Goal: Transaction & Acquisition: Purchase product/service

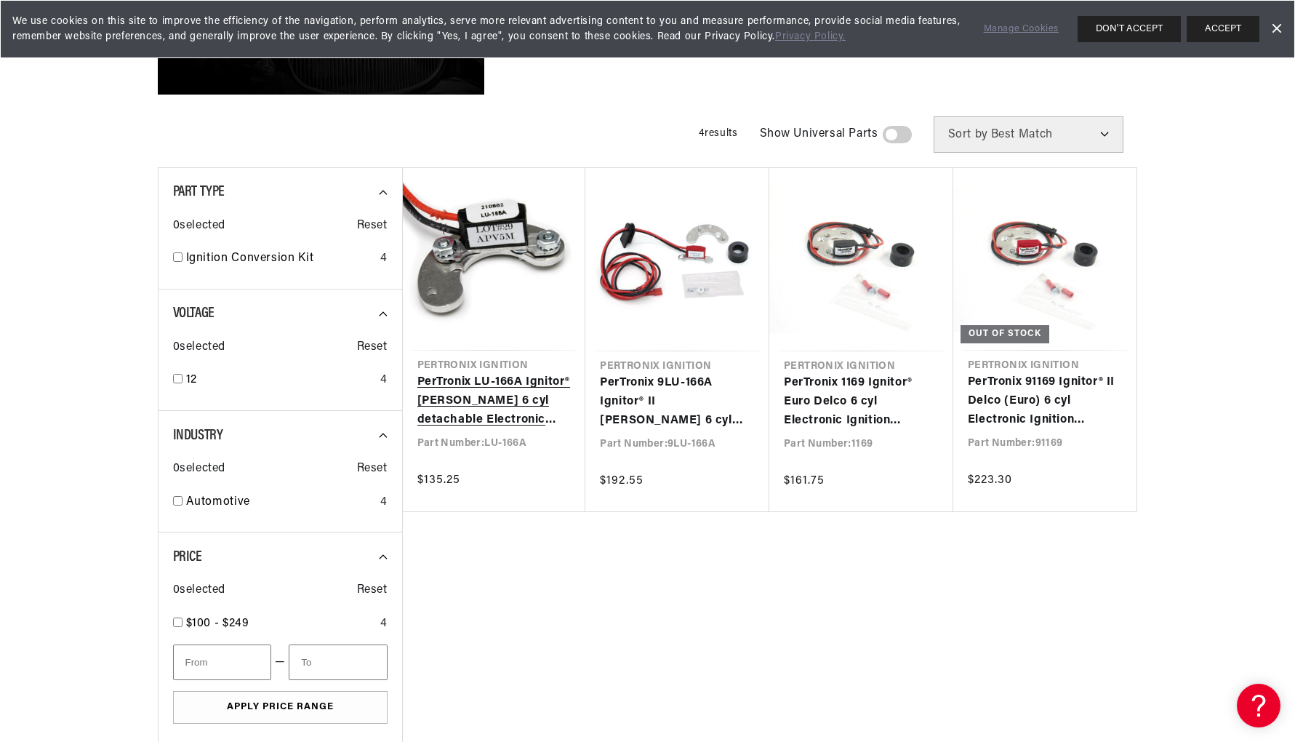
scroll to position [412, 1]
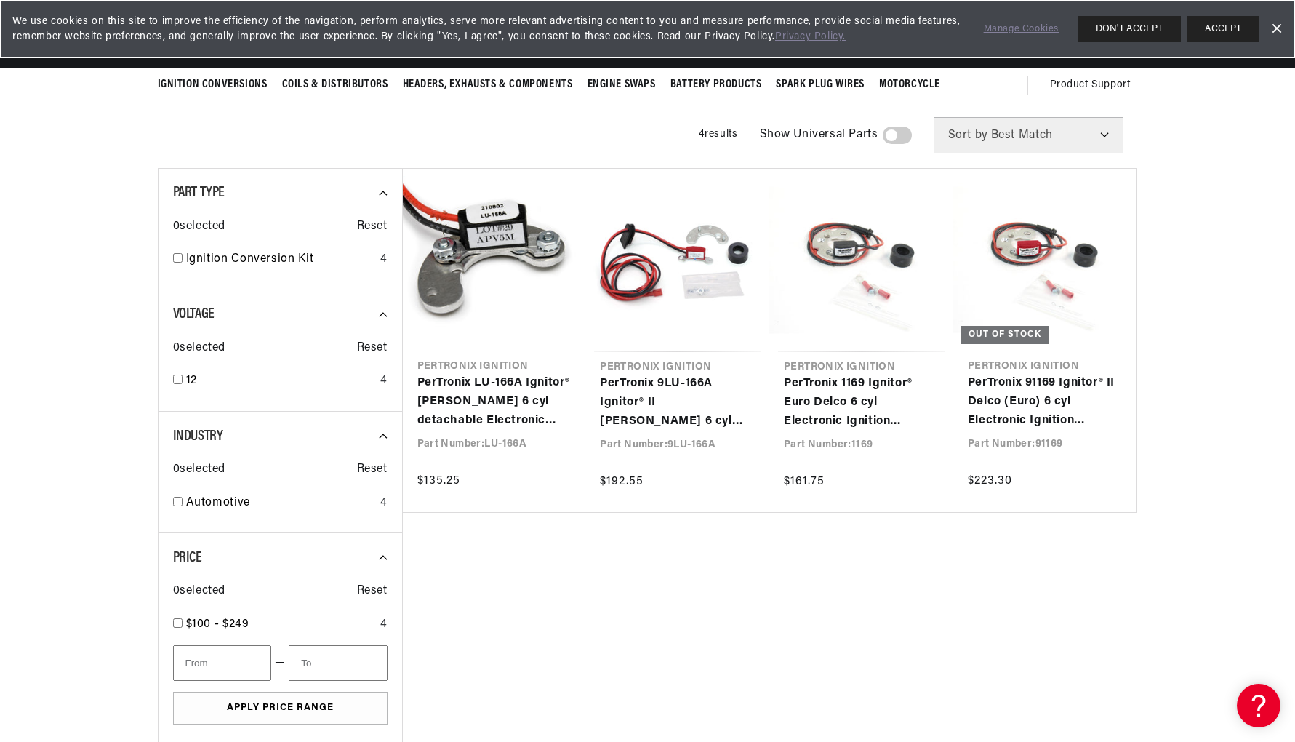
click at [481, 374] on link "PerTronix LU-166A Ignitor® [PERSON_NAME] 6 cyl detachable Electronic Ignition C…" at bounding box center [494, 402] width 154 height 56
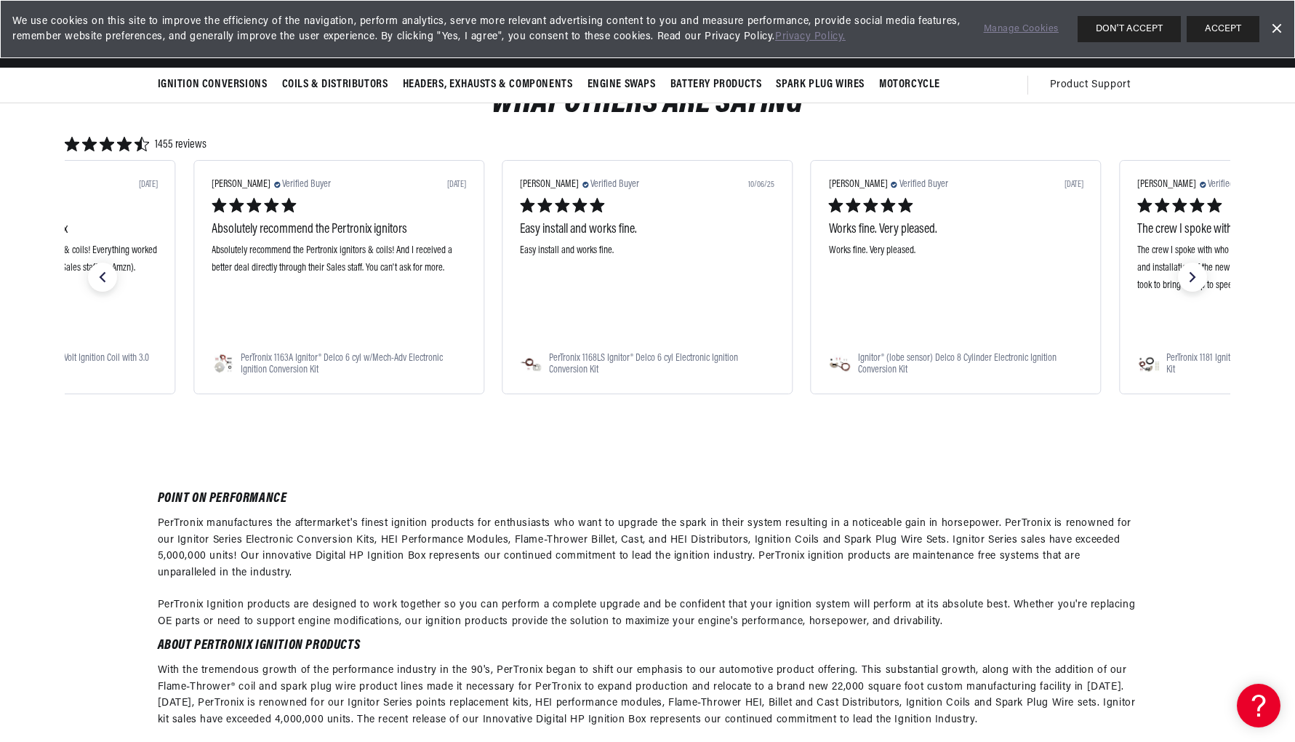
scroll to position [1344, 0]
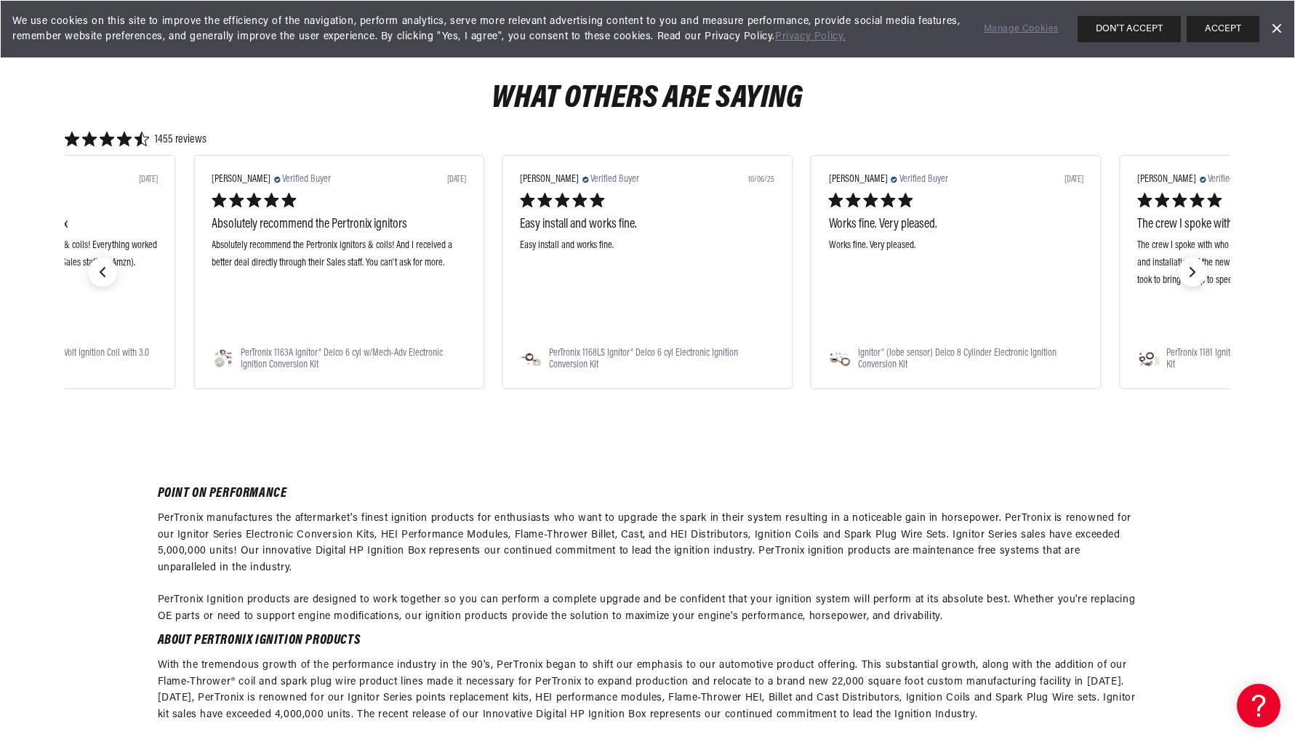
click at [563, 230] on div "Easy install and works fine." at bounding box center [647, 225] width 254 height 18
click at [583, 355] on span "PerTronix 1168LS Ignitor® Delco 6 cyl Electronic Ignition Conversion Kit" at bounding box center [661, 358] width 225 height 23
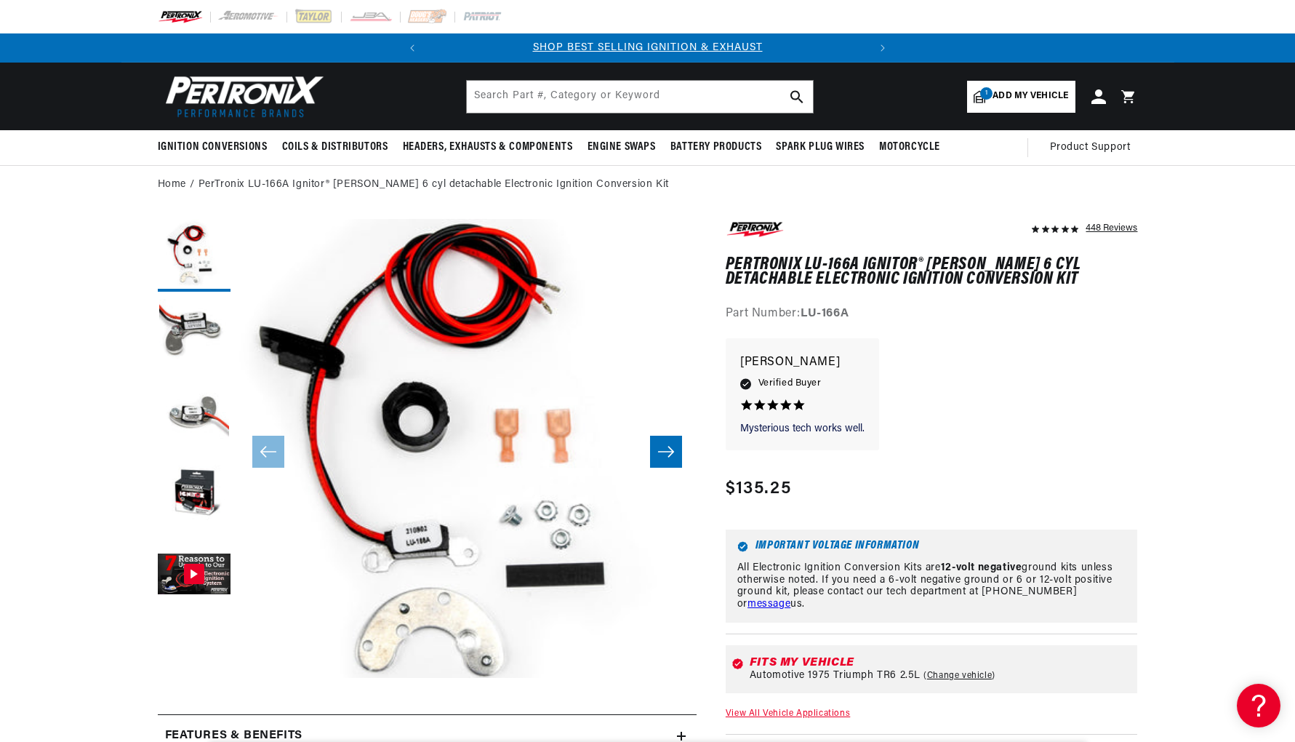
click at [191, 723] on button "Open media 1 in modal" at bounding box center [191, 723] width 0 height 0
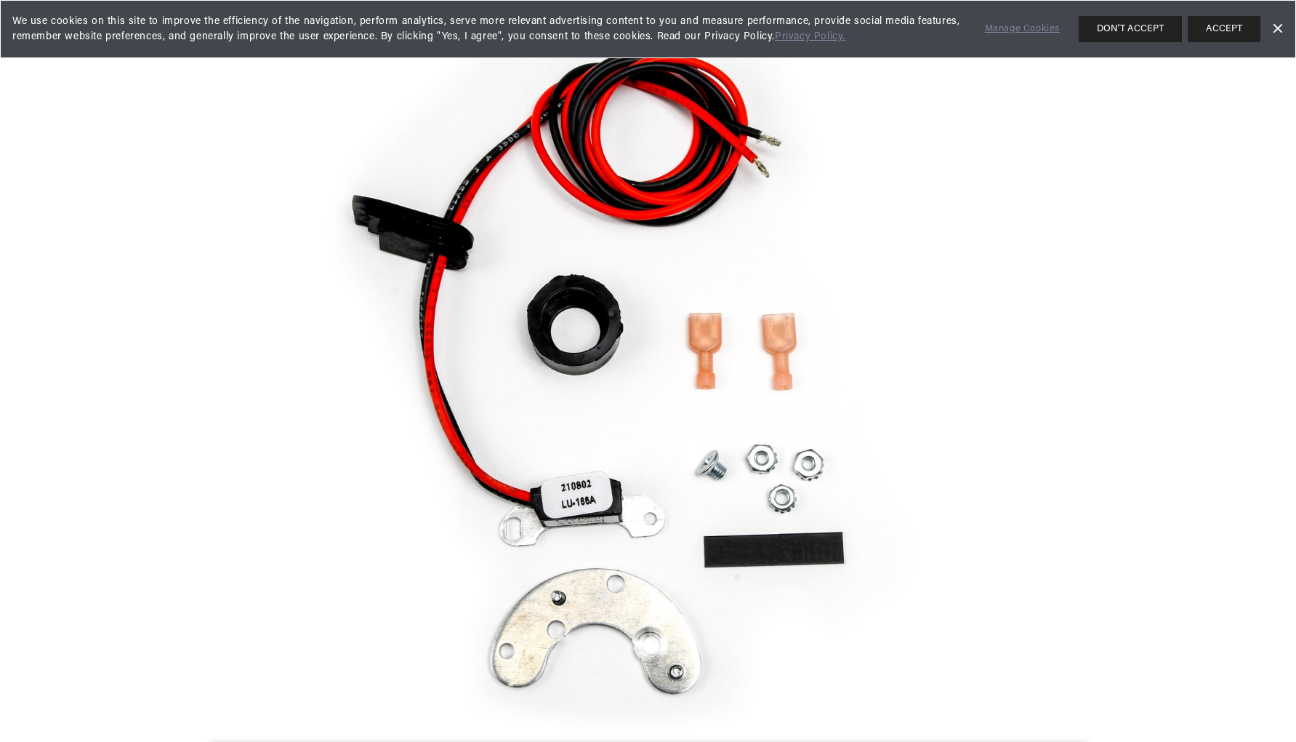
scroll to position [0, 441]
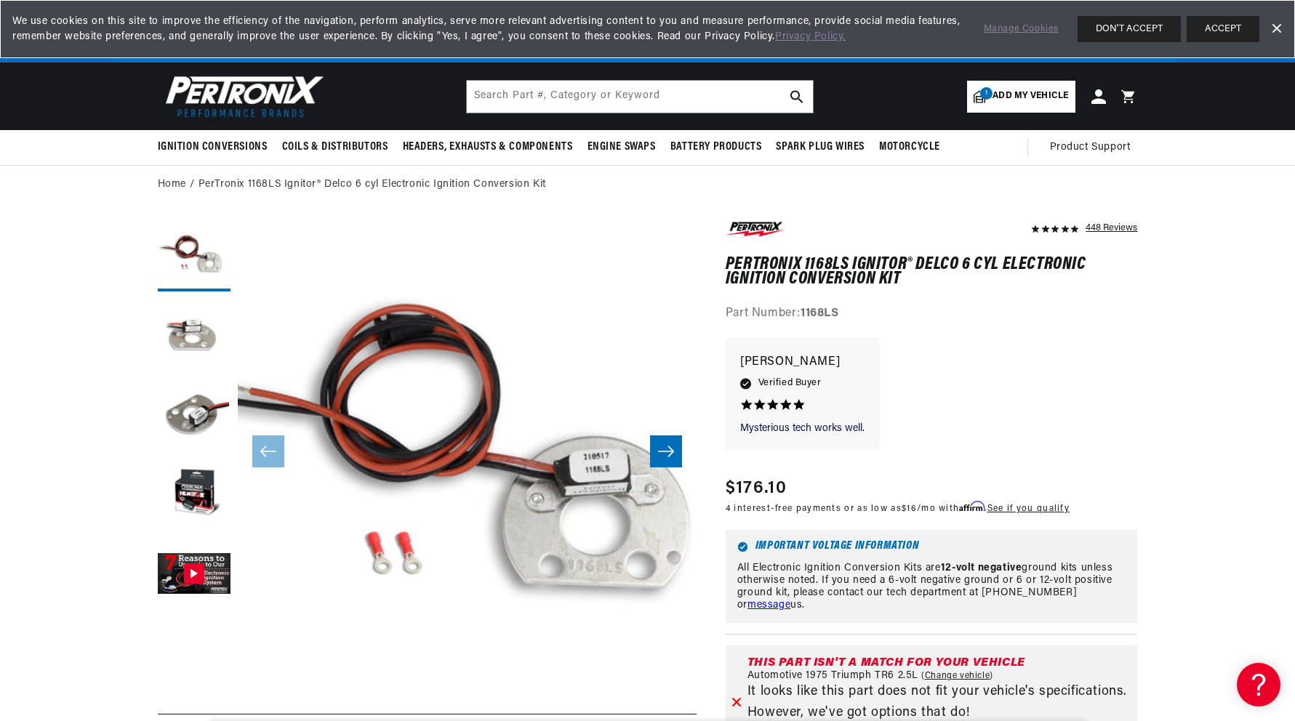
scroll to position [0, 441]
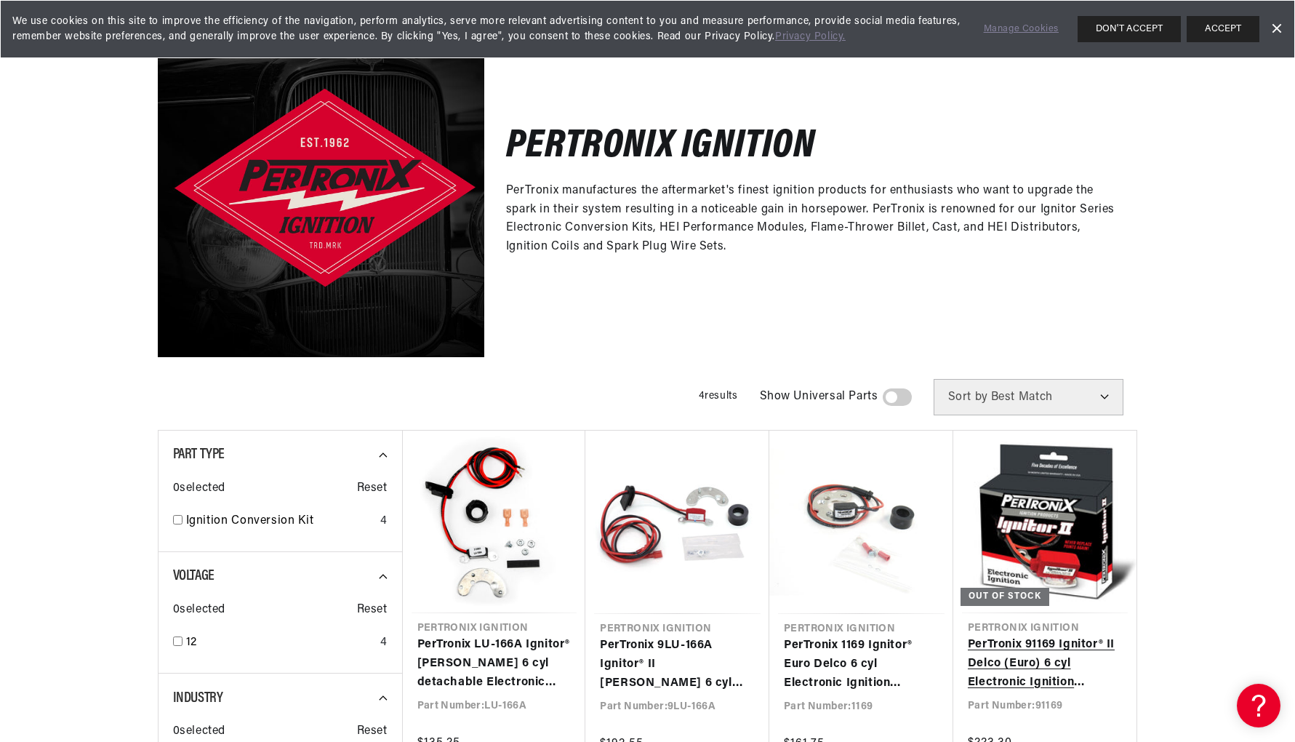
scroll to position [148, 1]
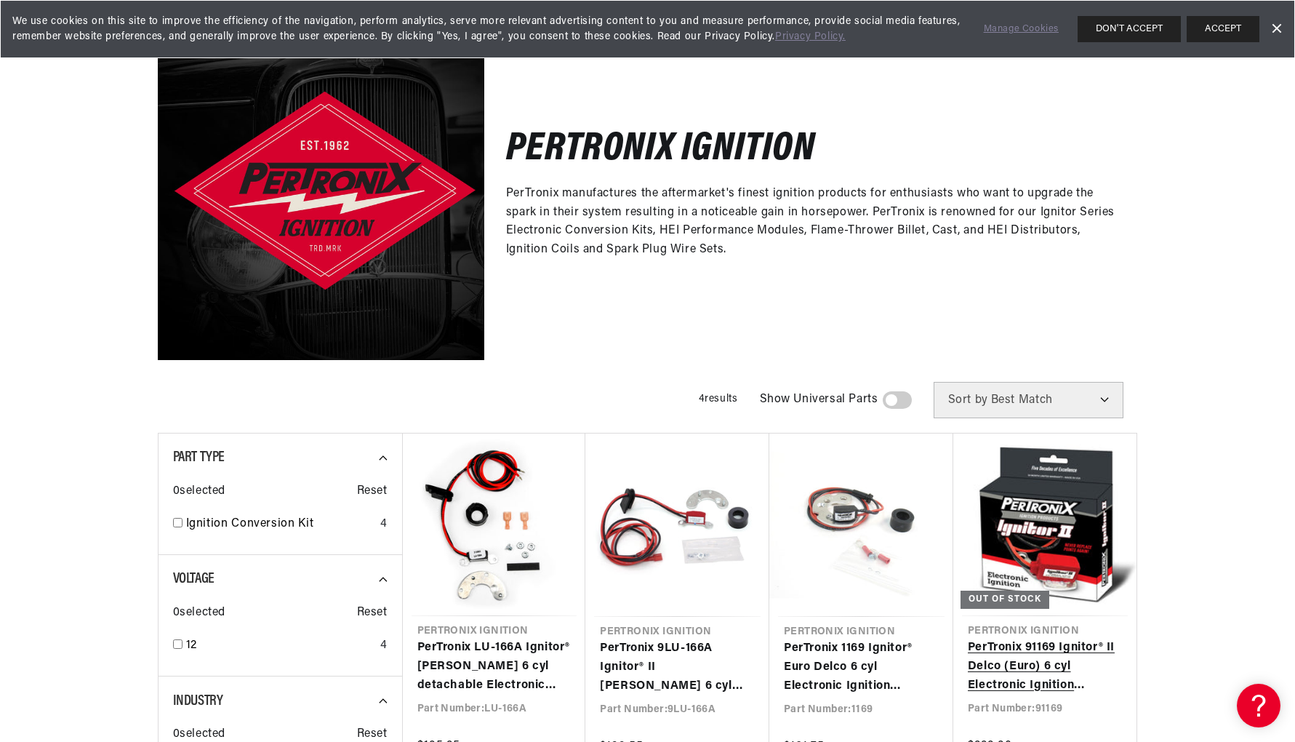
click at [980, 638] on link "PerTronix 91169 Ignitor® II Delco (Euro) 6 cyl Electronic Ignition Conversion K…" at bounding box center [1045, 666] width 154 height 56
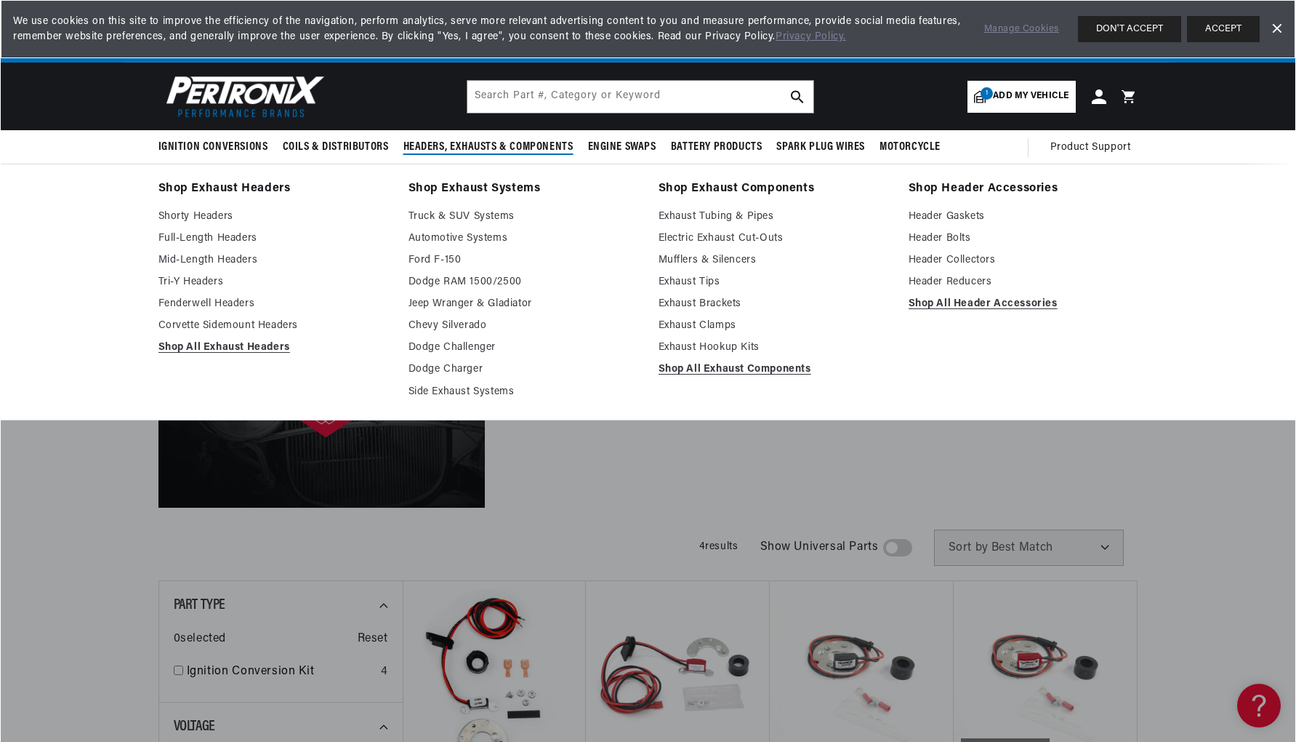
scroll to position [0, 0]
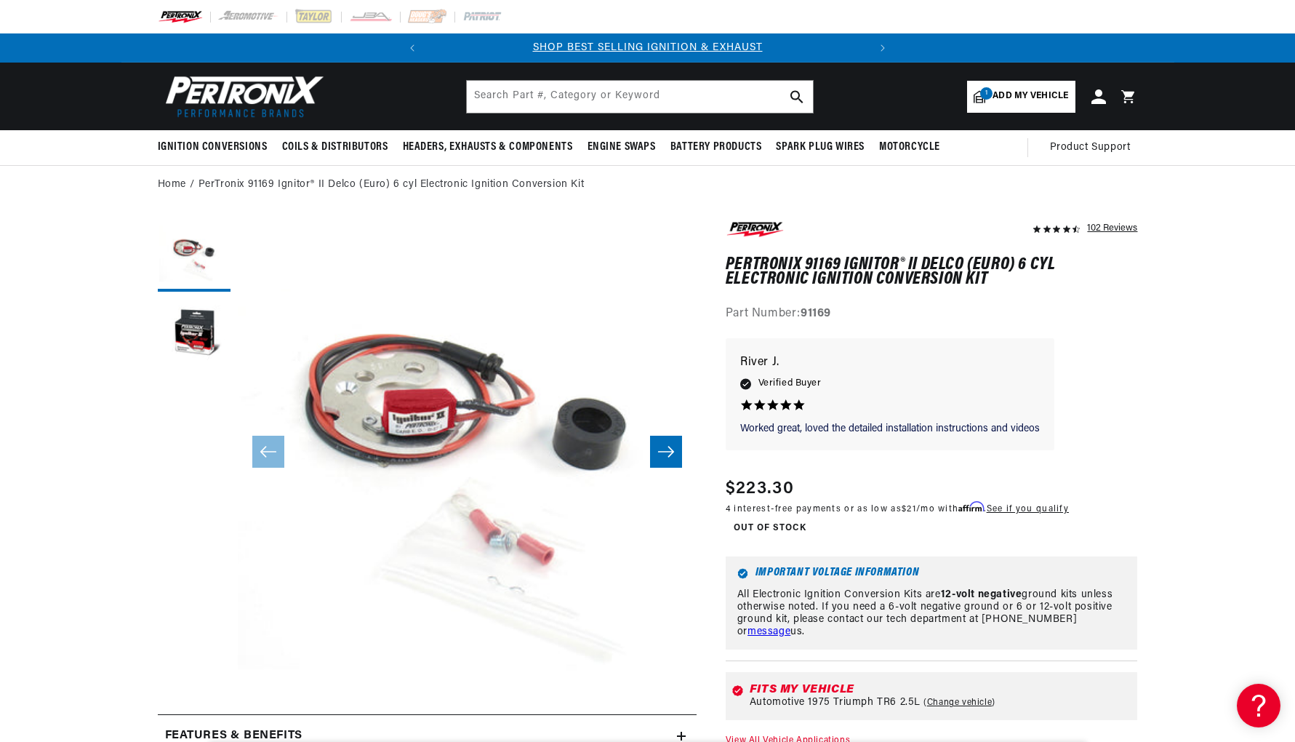
click at [191, 723] on button "Open media 1 in modal" at bounding box center [191, 723] width 0 height 0
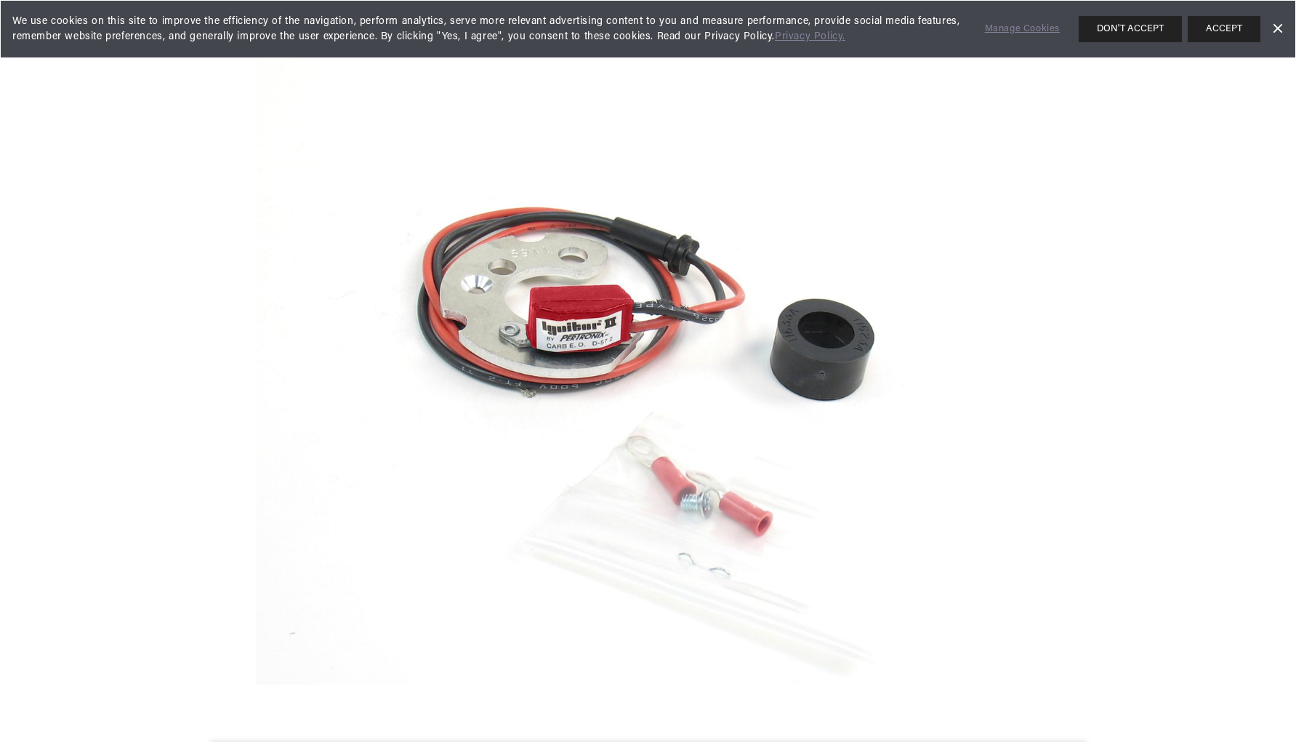
scroll to position [0, 441]
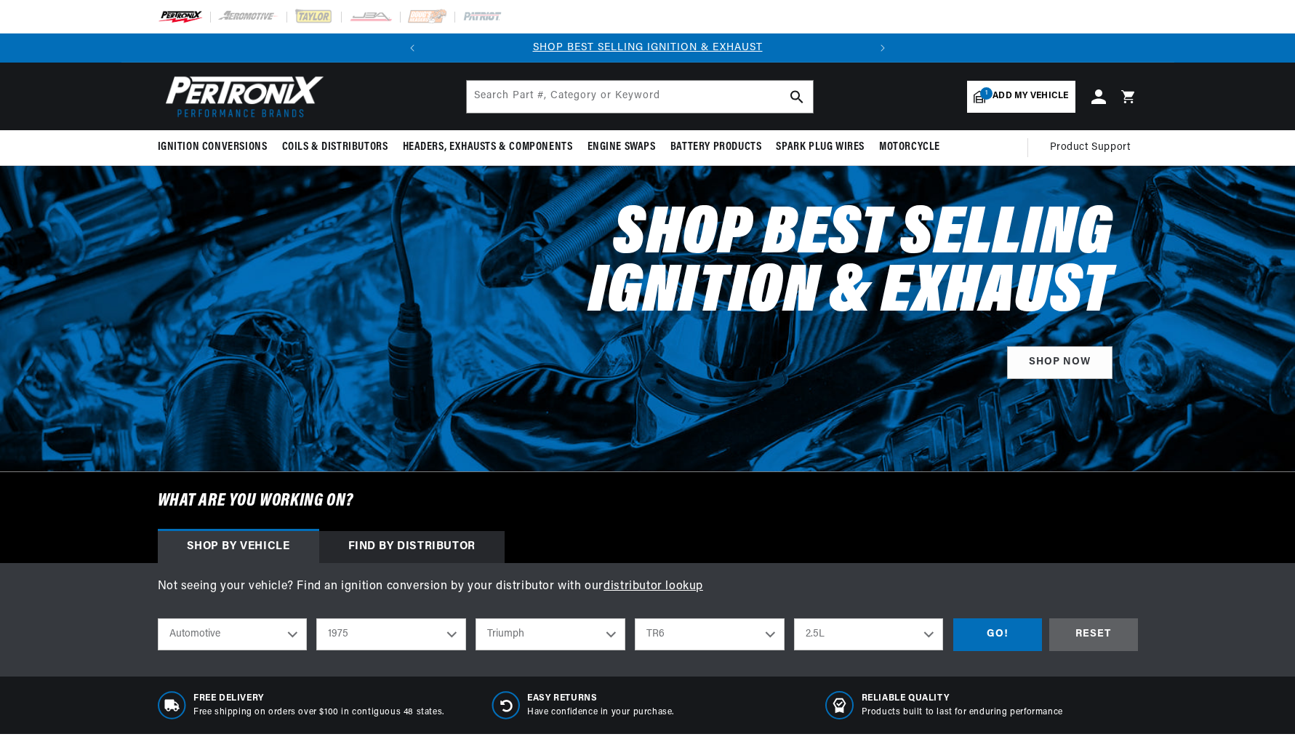
select select "1975"
select select "Triumph"
select select "TR6"
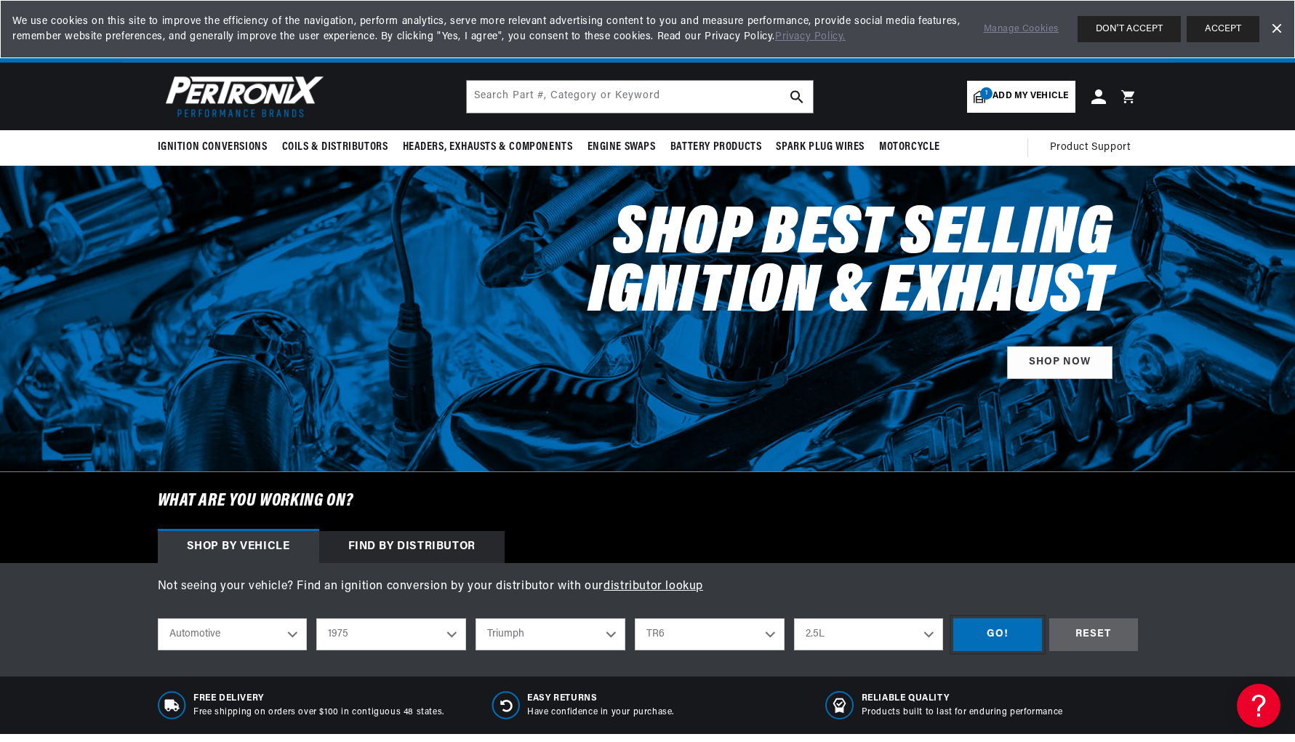
click at [1008, 635] on div "GO!" at bounding box center [997, 634] width 89 height 33
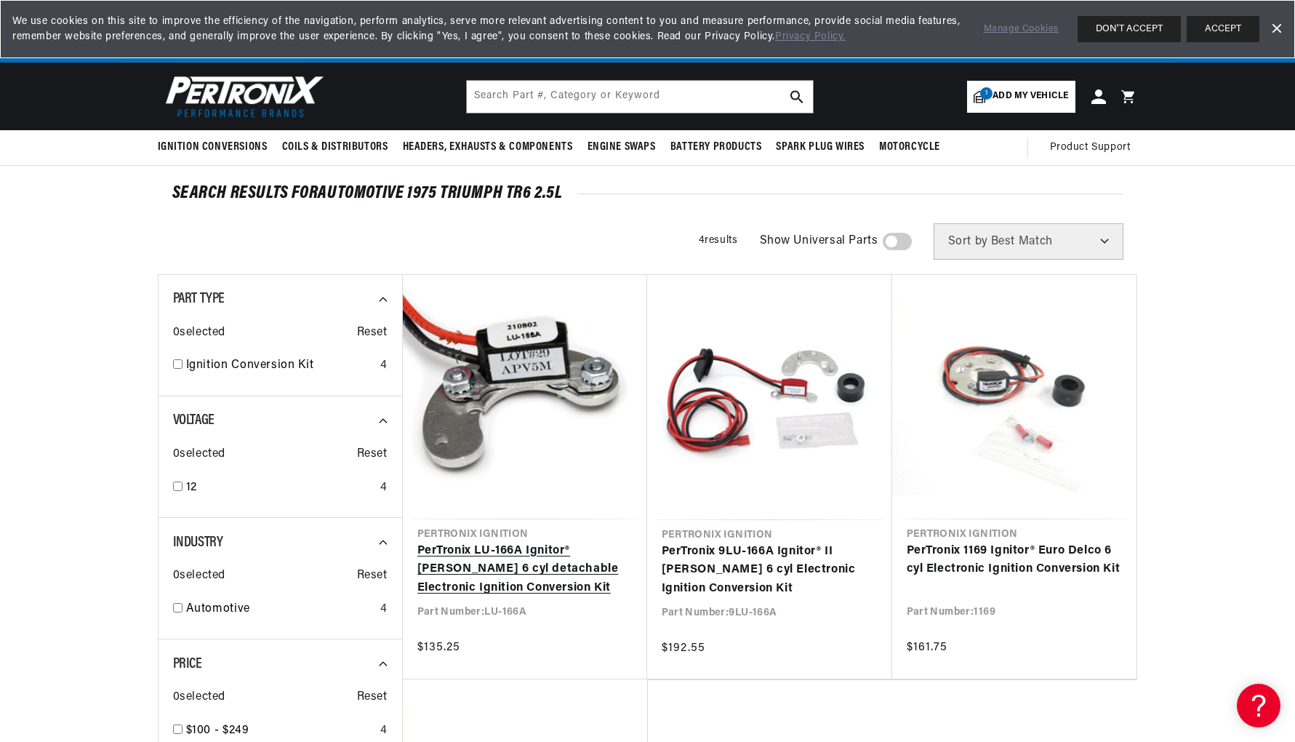
scroll to position [0, 441]
click at [535, 542] on link "PerTronix LU-166A Ignitor® Lucas 6 cyl detachable Electronic Ignition Conversio…" at bounding box center [524, 570] width 215 height 56
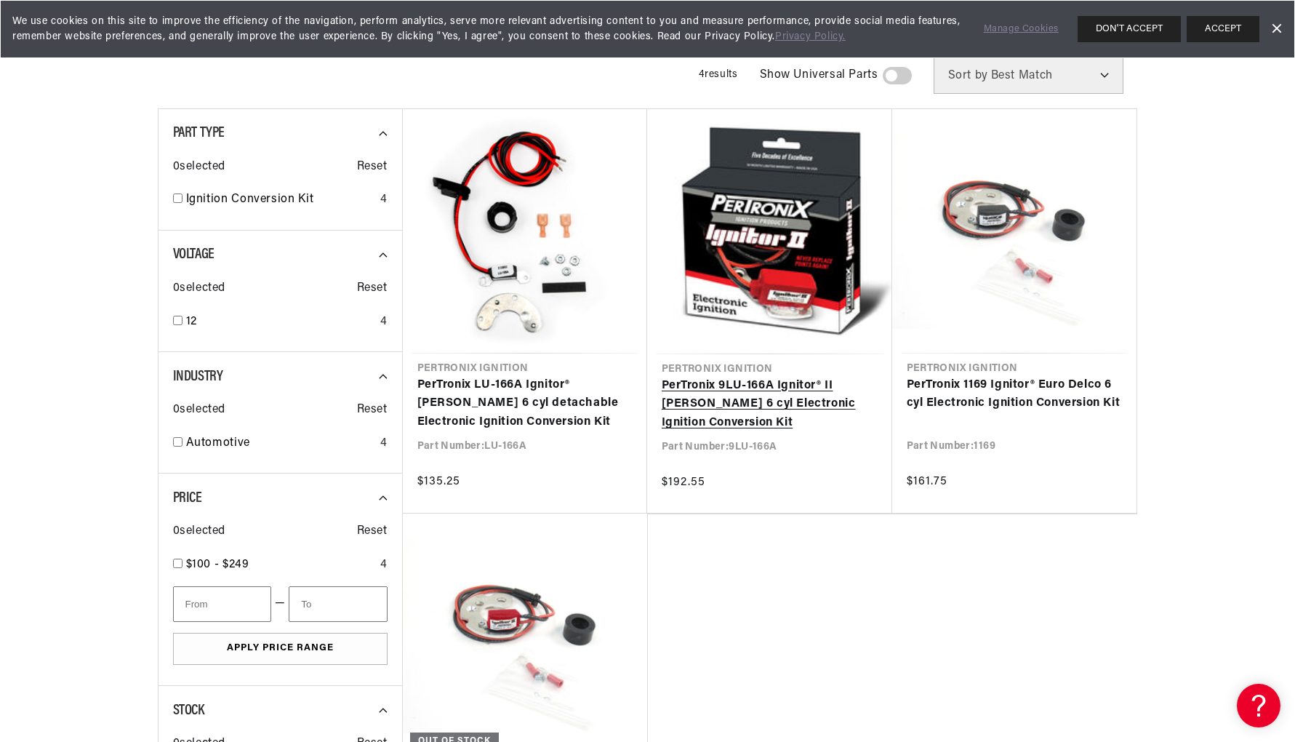
scroll to position [0, 0]
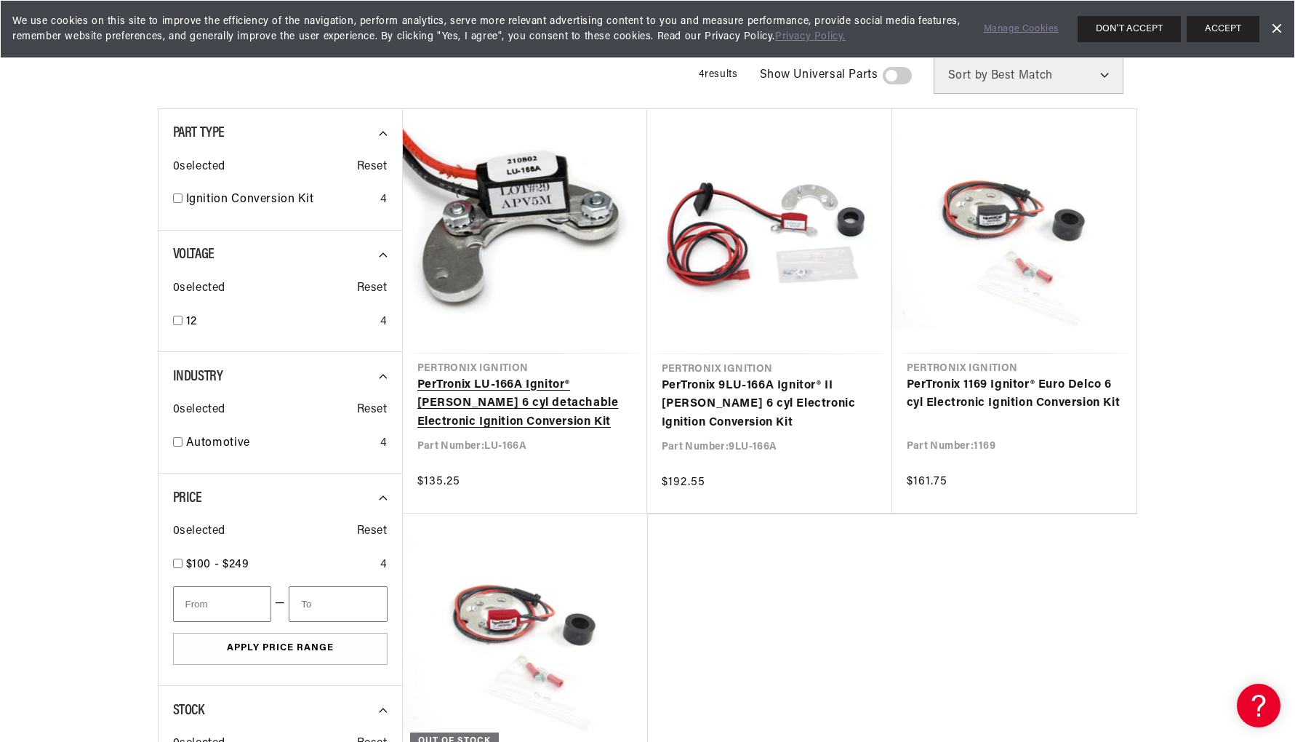
click at [494, 425] on link "PerTronix LU-166A Ignitor® Lucas 6 cyl detachable Electronic Ignition Conversio…" at bounding box center [524, 404] width 215 height 56
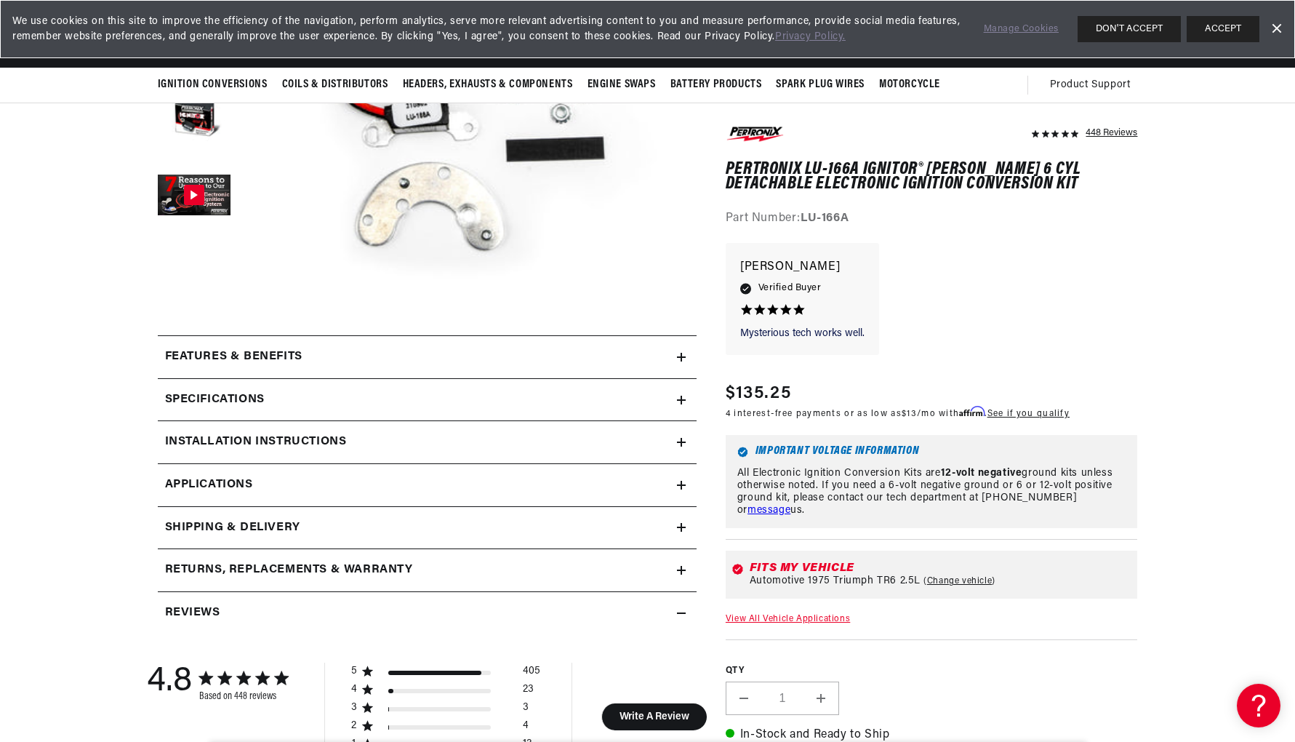
scroll to position [0, 441]
click at [229, 522] on h2 "Shipping & Delivery" at bounding box center [232, 527] width 135 height 19
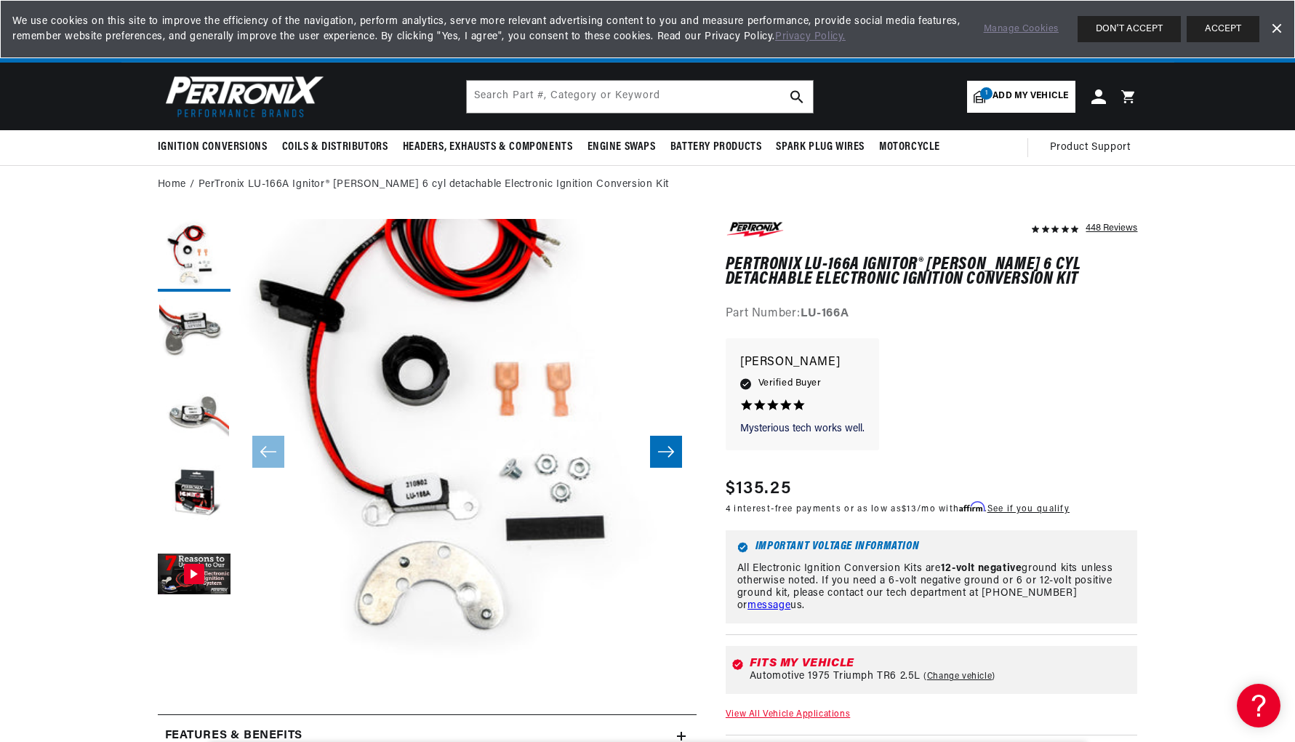
scroll to position [0, 0]
click at [191, 677] on button "Open media 1 in modal" at bounding box center [191, 677] width 0 height 0
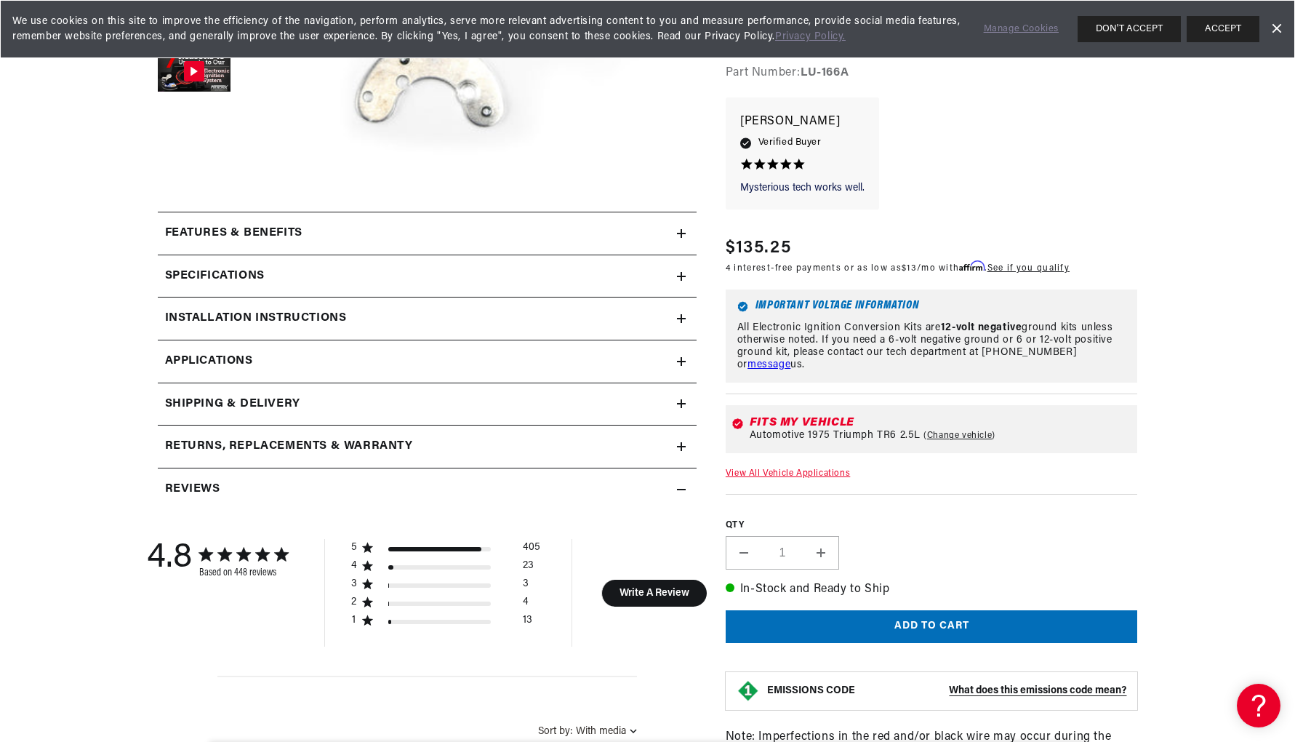
scroll to position [503, 0]
click at [234, 402] on h2 "Shipping & Delivery" at bounding box center [232, 403] width 135 height 19
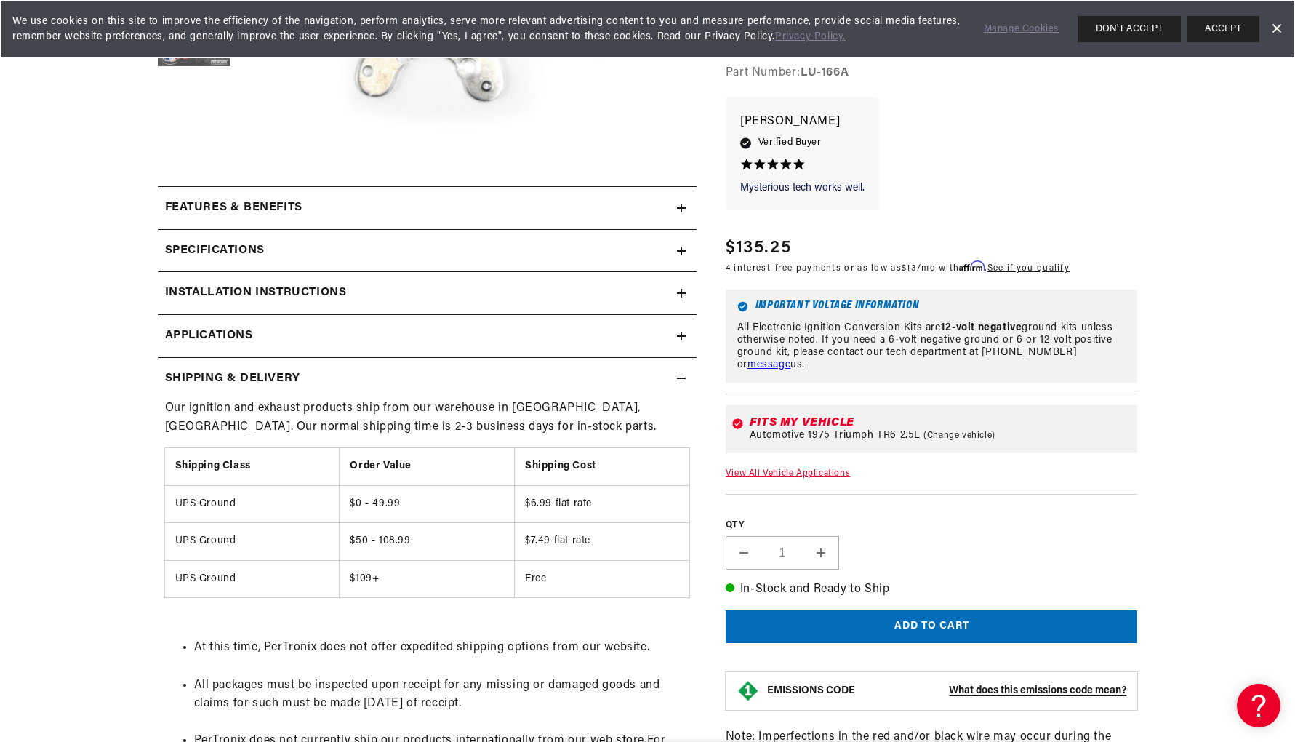
scroll to position [532, 0]
